Goal: Navigation & Orientation: Find specific page/section

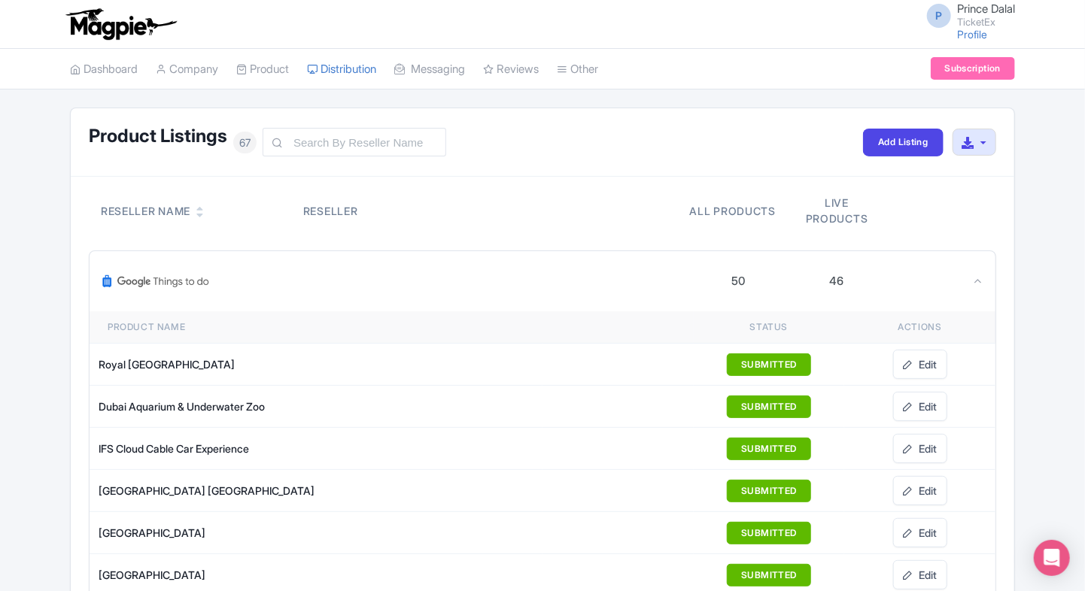
click at [973, 290] on div "50 46" at bounding box center [543, 281] width 906 height 60
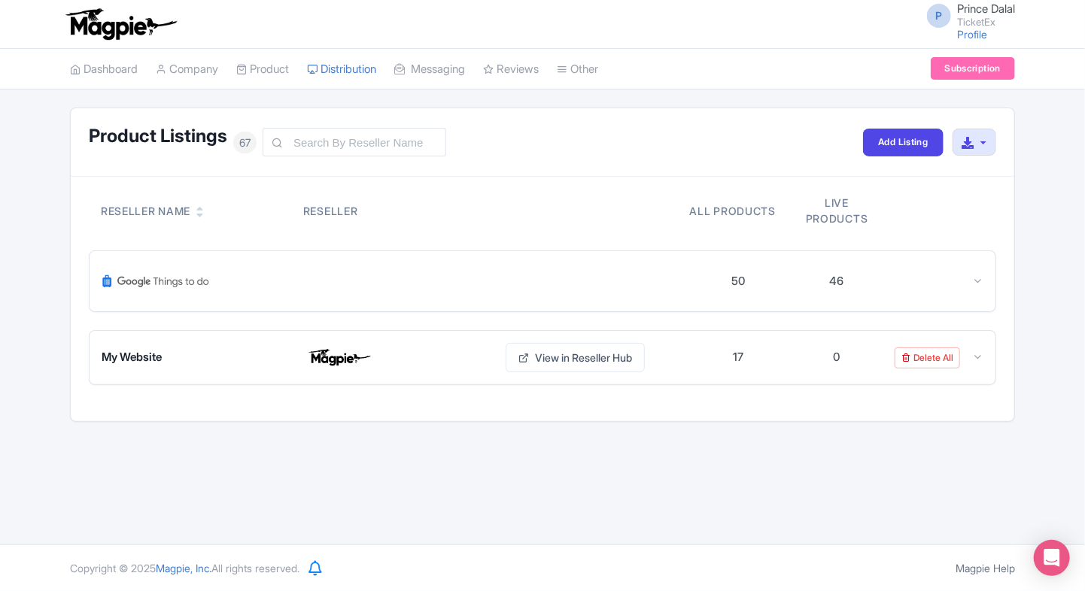
click at [973, 290] on div "50 46" at bounding box center [543, 281] width 906 height 60
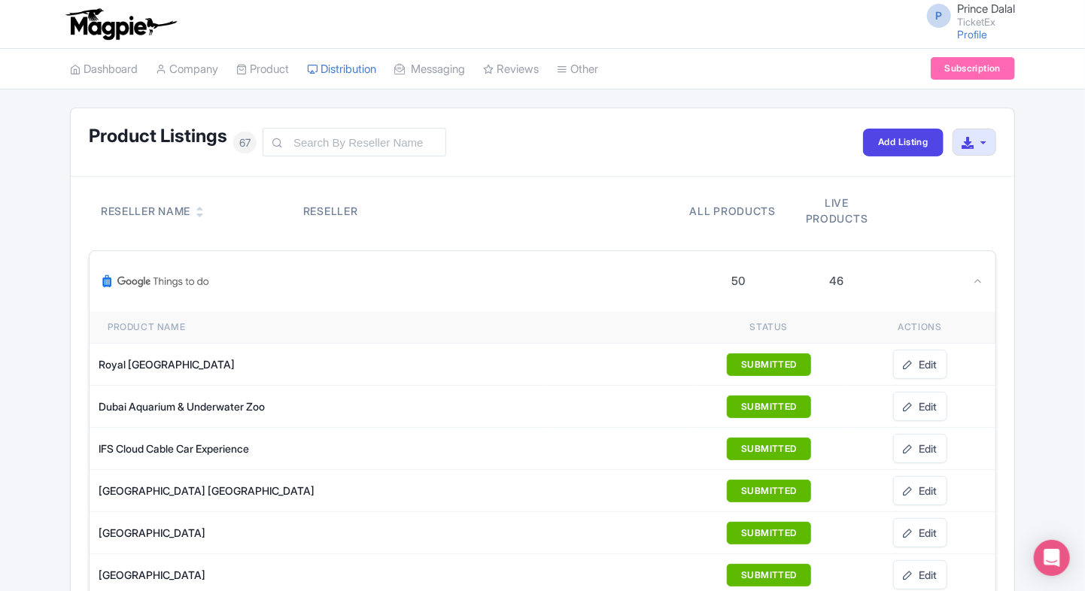
click at [985, 275] on div "50 46" at bounding box center [543, 281] width 906 height 60
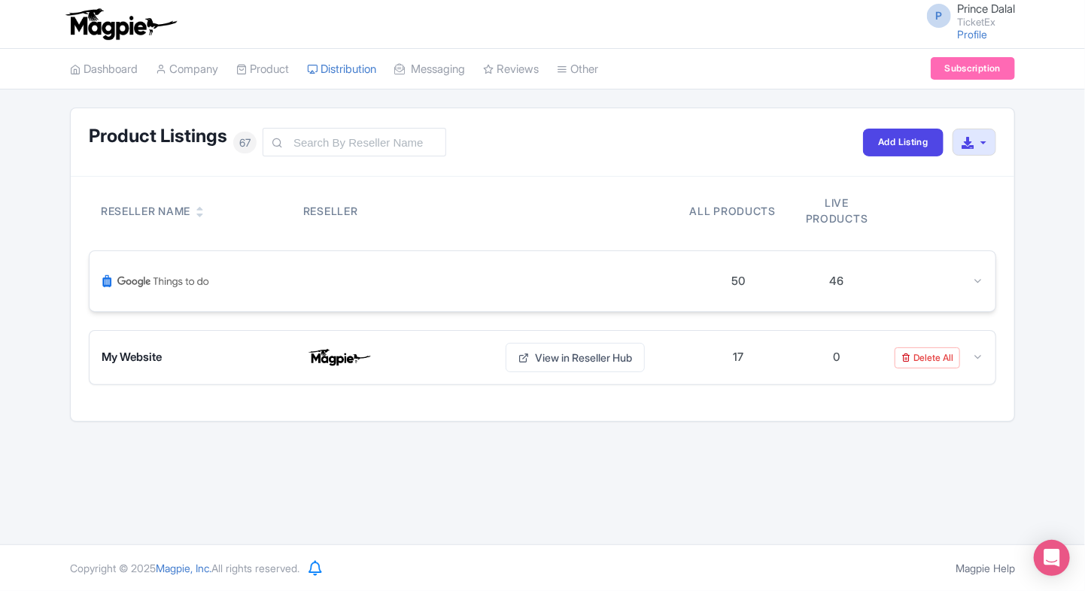
click at [985, 275] on div "50 46" at bounding box center [543, 281] width 906 height 60
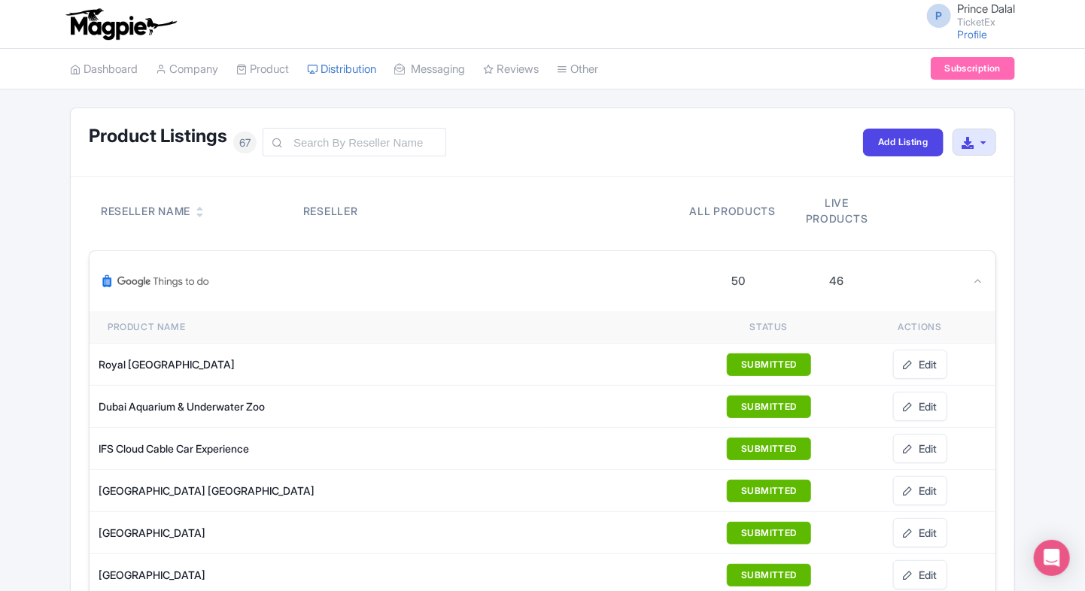
click at [981, 284] on icon at bounding box center [977, 280] width 11 height 11
